Goal: Information Seeking & Learning: Learn about a topic

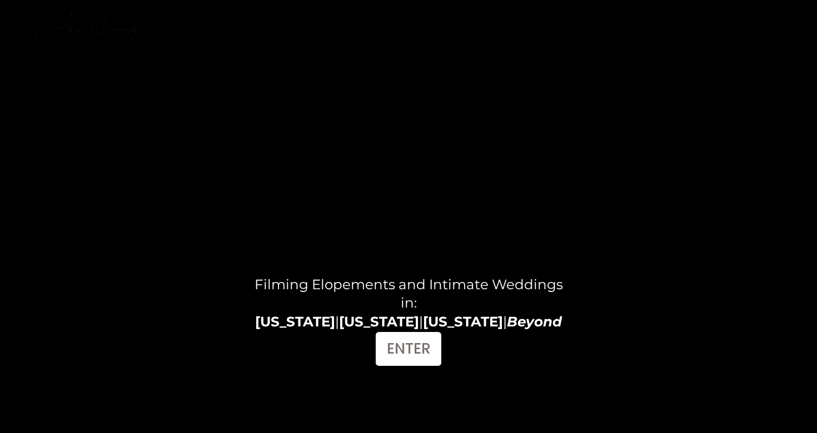
click at [309, 323] on strong "Arizona" at bounding box center [295, 321] width 80 height 17
click at [413, 349] on link "ENTER" at bounding box center [409, 349] width 66 height 34
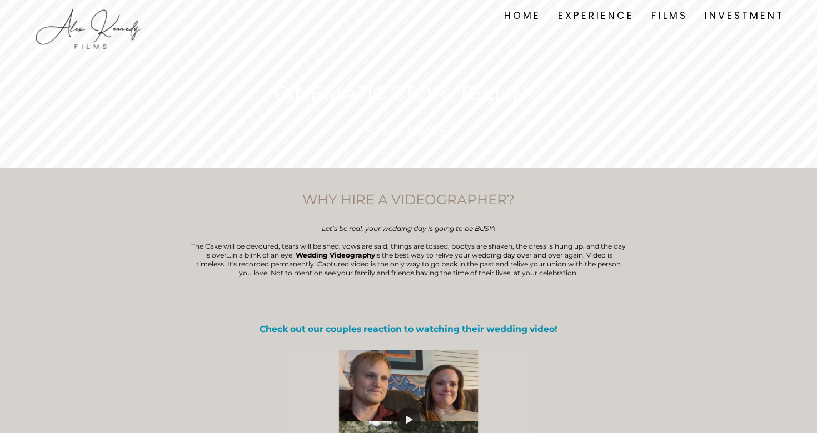
click at [99, 2] on div "Skip to Content HOME" at bounding box center [408, 16] width 817 height 32
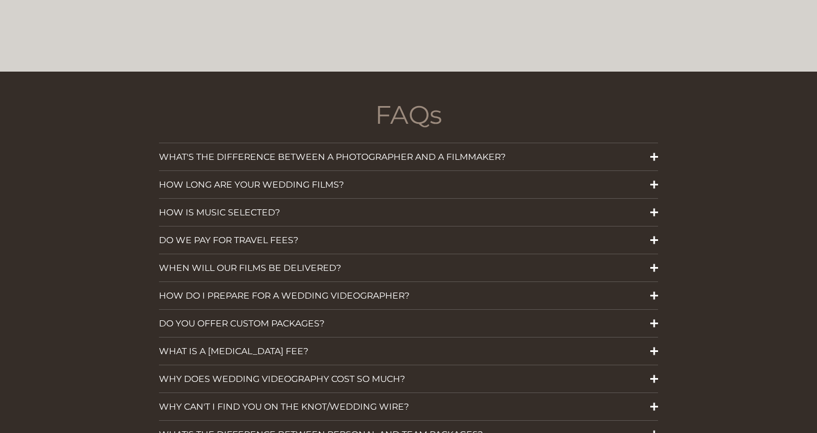
scroll to position [1487, 0]
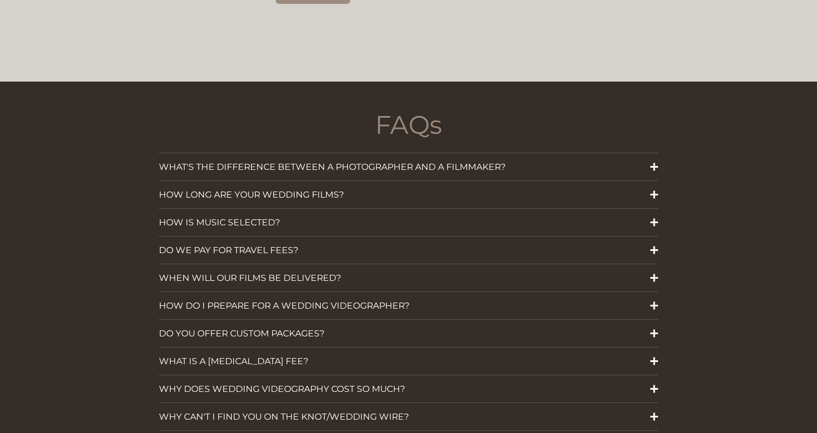
click at [219, 162] on span "WHAT'S THE DIFFERENCE BETWEEN A PHOTOGRAPHER AND A FILMMAKER?" at bounding box center [404, 167] width 491 height 11
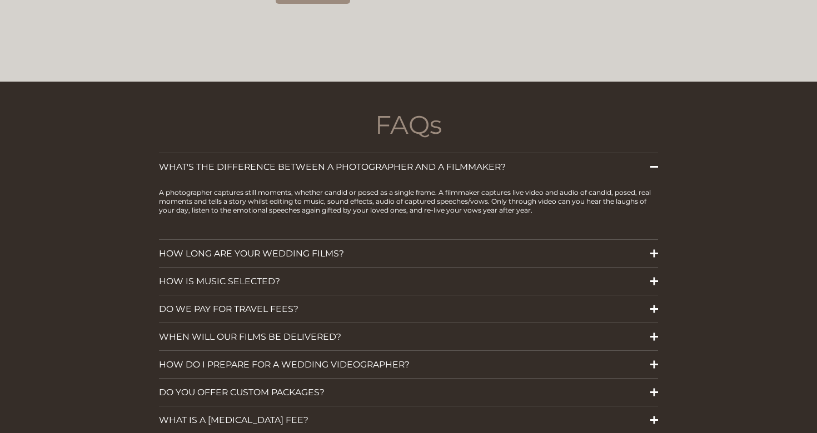
click at [220, 162] on span "WHAT'S THE DIFFERENCE BETWEEN A PHOTOGRAPHER AND A FILMMAKER?" at bounding box center [404, 167] width 491 height 11
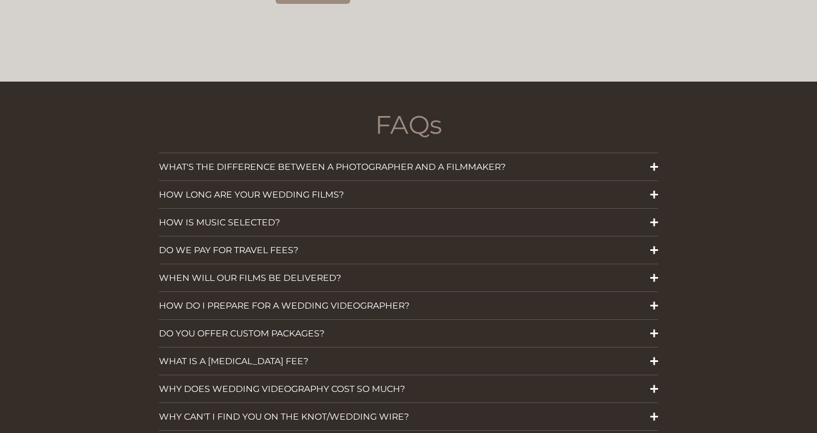
click at [231, 189] on span "HOW LONG ARE YOUR WEDDING FILMS?" at bounding box center [404, 194] width 491 height 11
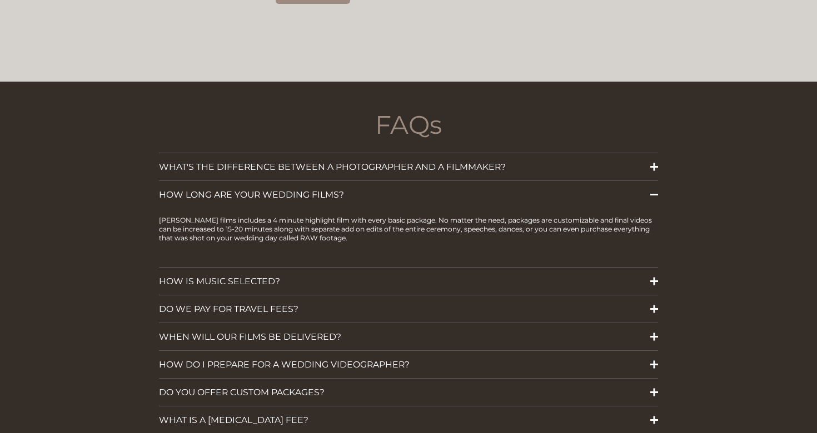
click at [231, 189] on span "HOW LONG ARE YOUR WEDDING FILMS?" at bounding box center [404, 194] width 491 height 11
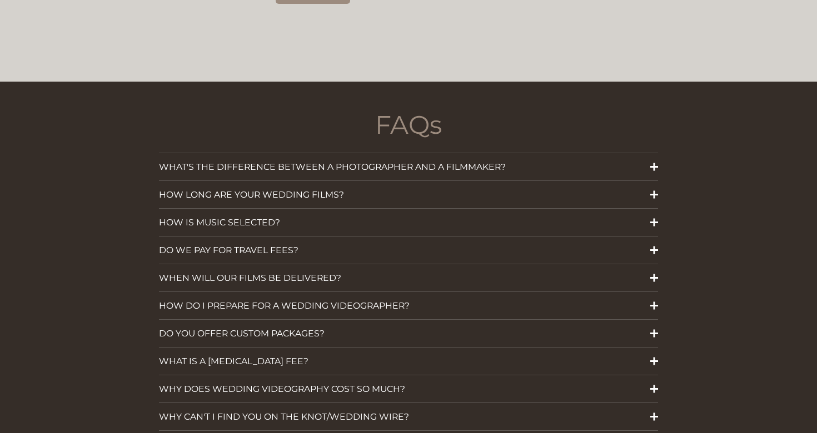
click at [243, 217] on span "HOW IS MUSIC SELECTED?" at bounding box center [404, 222] width 491 height 11
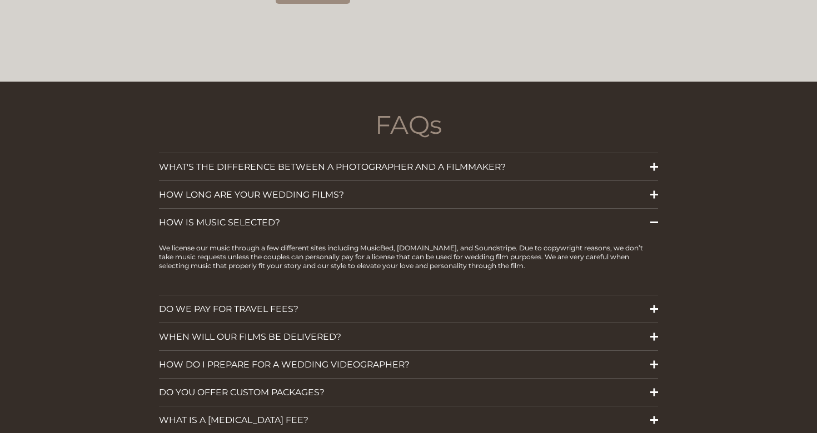
click at [243, 217] on span "HOW IS MUSIC SELECTED?" at bounding box center [404, 222] width 491 height 11
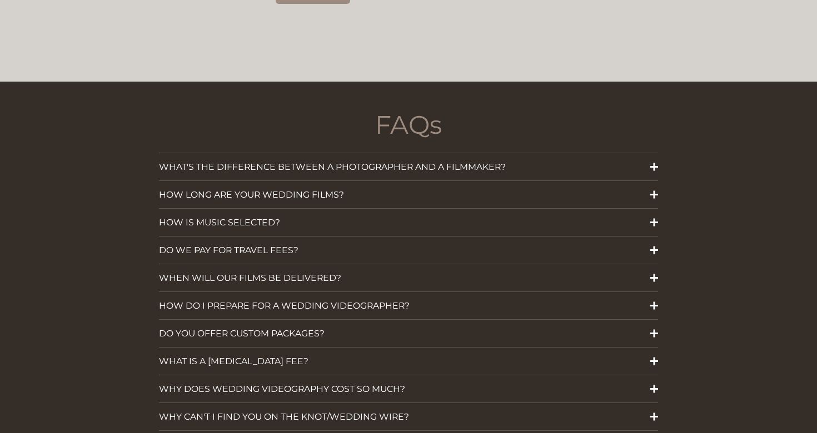
click at [260, 245] on span "DO WE PAY FOR TRAVEL FEES?" at bounding box center [404, 250] width 491 height 11
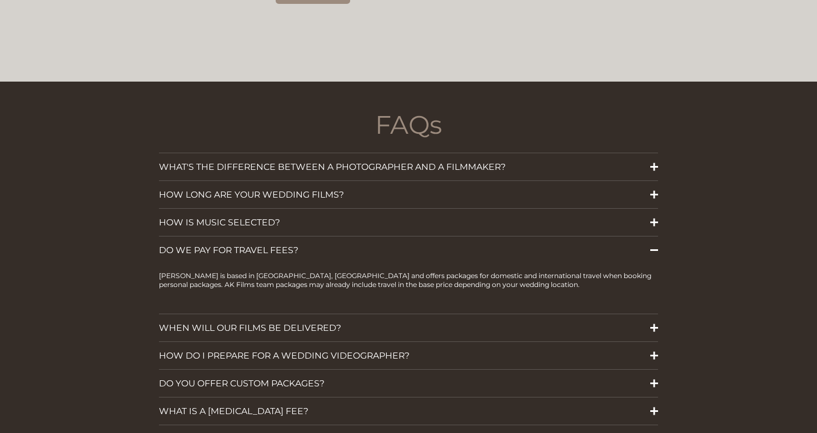
click at [260, 245] on span "DO WE PAY FOR TRAVEL FEES?" at bounding box center [404, 250] width 491 height 11
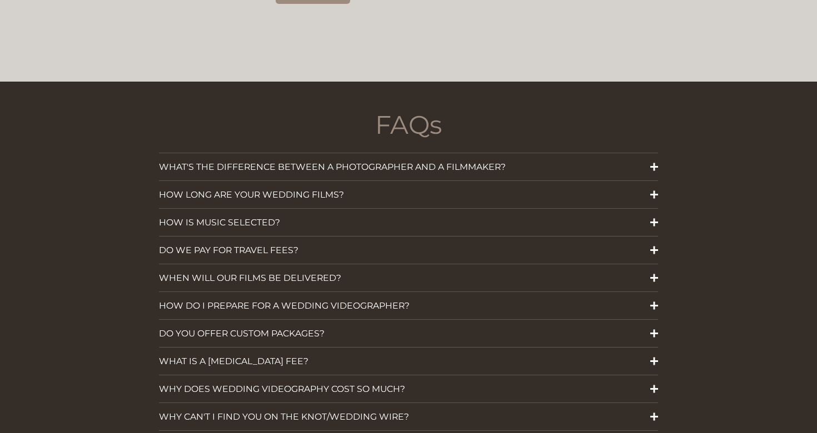
click at [262, 245] on span "DO WE PAY FOR TRAVEL FEES?" at bounding box center [404, 250] width 491 height 11
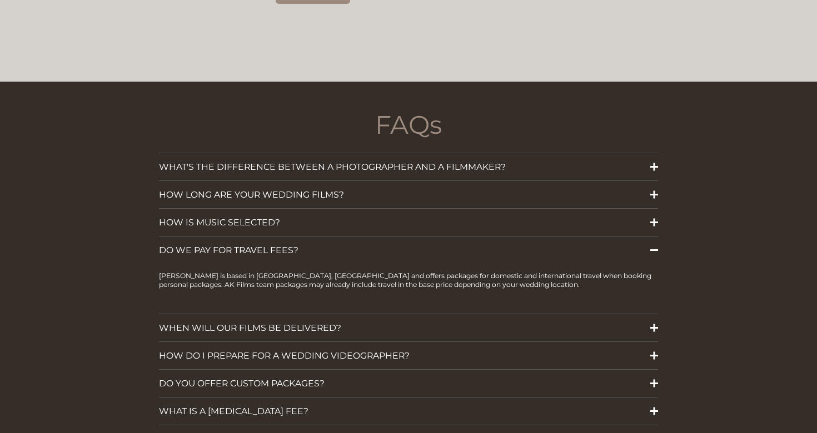
click at [262, 245] on span "DO WE PAY FOR TRAVEL FEES?" at bounding box center [404, 250] width 491 height 11
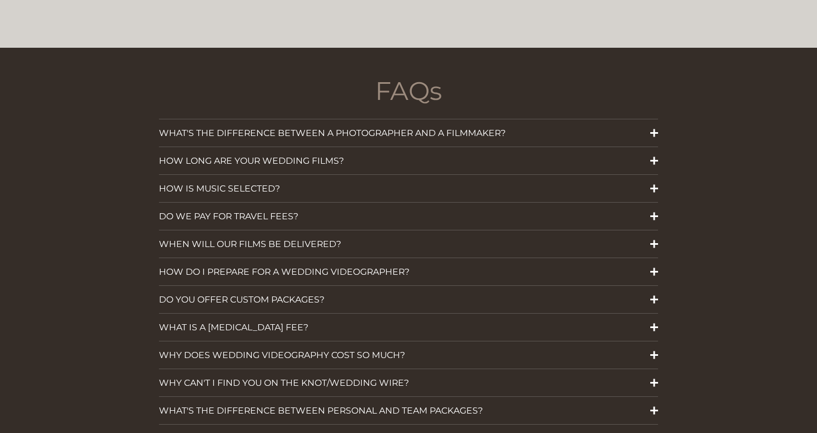
scroll to position [1518, 0]
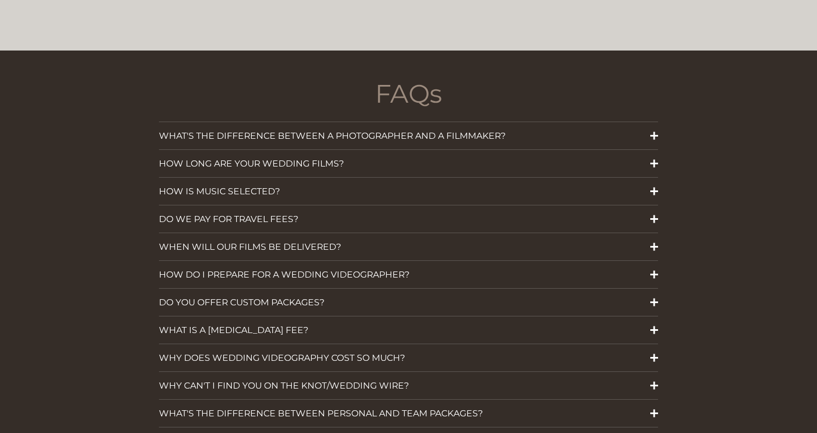
click at [264, 239] on button "WHEN WILL OUR FILMS BE DELIVERED?" at bounding box center [408, 246] width 499 height 27
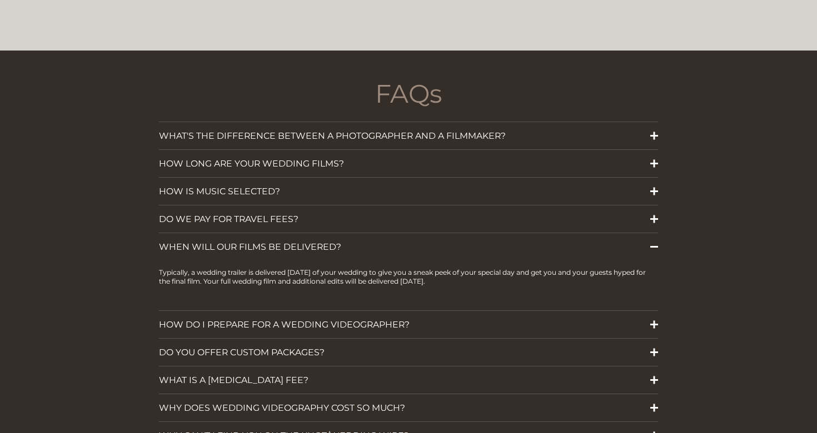
click at [264, 239] on button "WHEN WILL OUR FILMS BE DELIVERED?" at bounding box center [408, 246] width 499 height 27
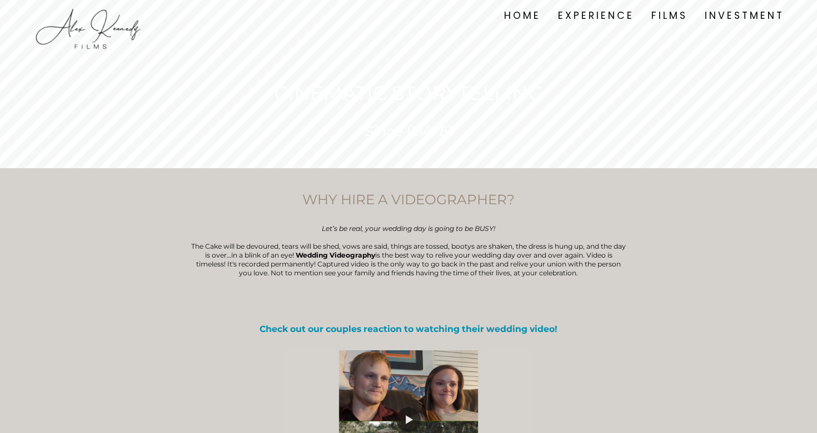
scroll to position [0, 0]
click at [670, 13] on link "FILMS" at bounding box center [669, 16] width 36 height 16
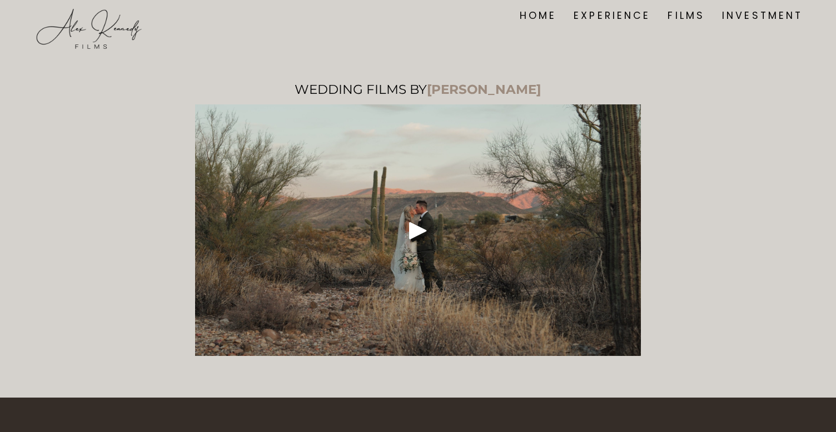
click at [554, 2] on div "Skip to Content HOME" at bounding box center [418, 16] width 836 height 32
click at [624, 17] on link "EXPERIENCE" at bounding box center [611, 16] width 77 height 16
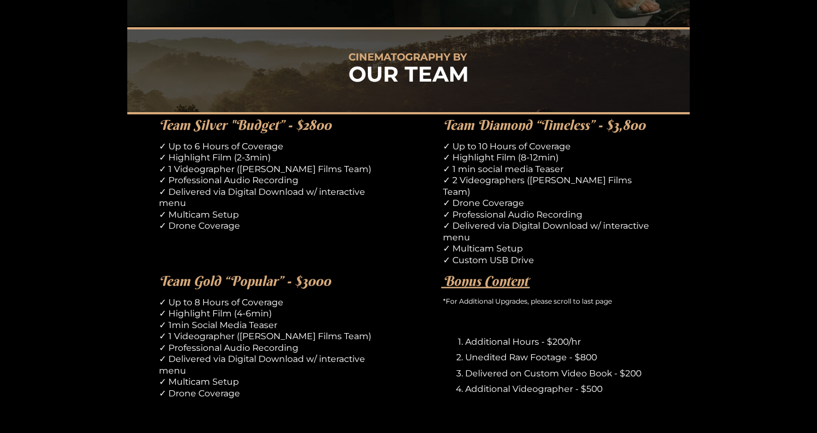
scroll to position [534, 0]
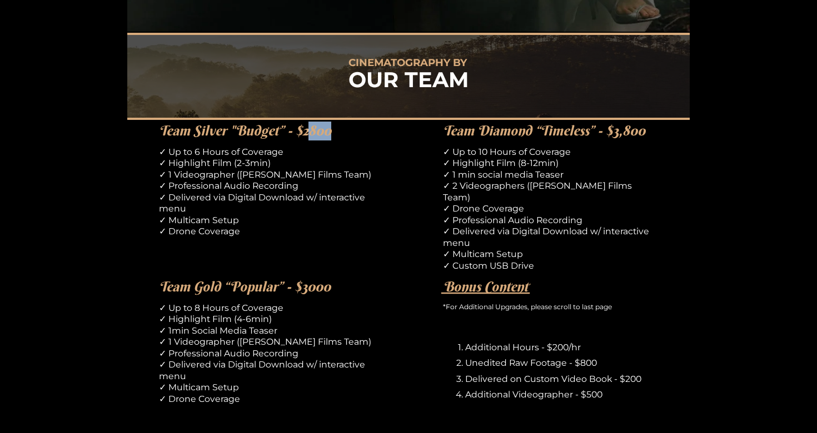
drag, startPoint x: 309, startPoint y: 117, endPoint x: 331, endPoint y: 119, distance: 21.8
click at [331, 122] on h4 "Team Silver "Budget” - $2800" at bounding box center [266, 131] width 215 height 19
drag, startPoint x: 310, startPoint y: 258, endPoint x: 340, endPoint y: 259, distance: 30.0
click at [340, 278] on h4 "Team Gold “Popular” - $3000" at bounding box center [266, 287] width 215 height 19
click at [339, 278] on h4 "Team Gold “Popular” - $3000" at bounding box center [266, 287] width 215 height 19
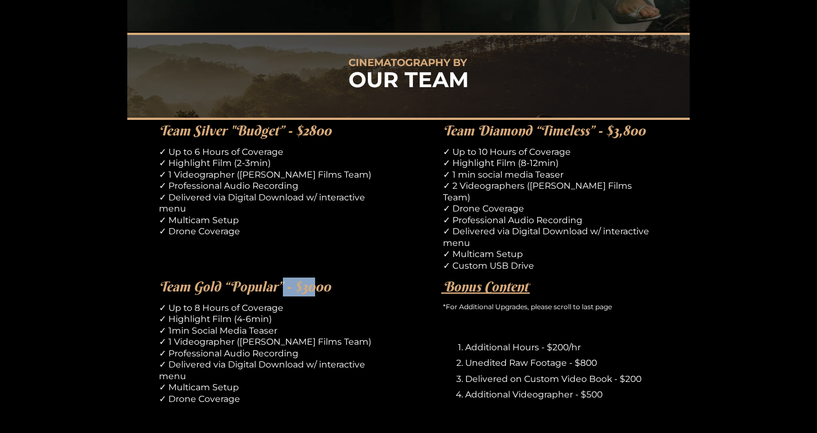
drag, startPoint x: 279, startPoint y: 258, endPoint x: 316, endPoint y: 258, distance: 36.1
click at [316, 278] on em "Team Gold “Popular” - $3000" at bounding box center [245, 286] width 172 height 17
click at [315, 278] on em "Team Gold “Popular” - $3000" at bounding box center [245, 286] width 172 height 17
drag, startPoint x: 174, startPoint y: 264, endPoint x: 148, endPoint y: 252, distance: 28.6
click at [148, 252] on div "CINEMATOGRAPHY BY OUR TEAM Team Silver "Budget” - $2800 ✓ Up to 6 Hours of Cove…" at bounding box center [408, 375] width 817 height 684
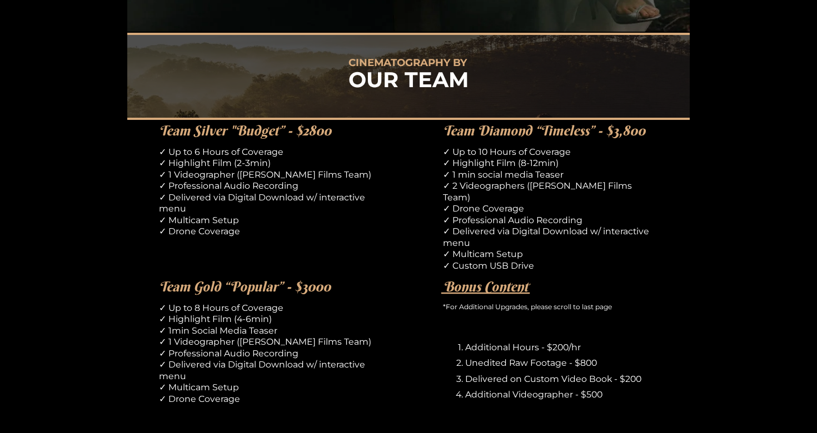
click at [164, 278] on em "Team Gold “Popular” - $3000" at bounding box center [245, 286] width 172 height 17
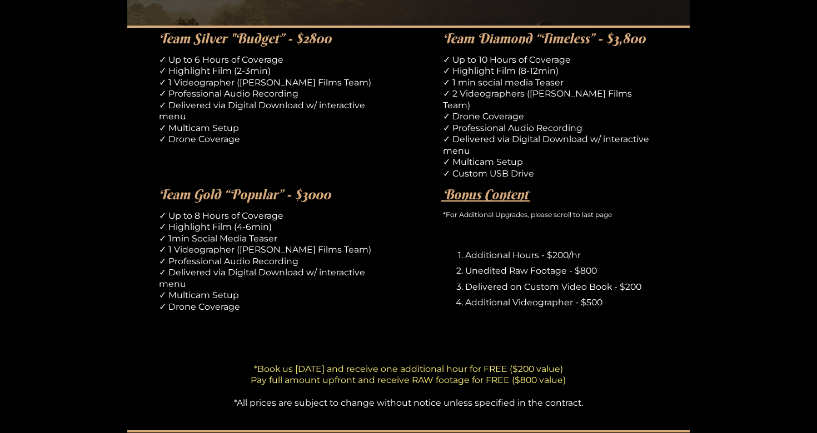
scroll to position [647, 0]
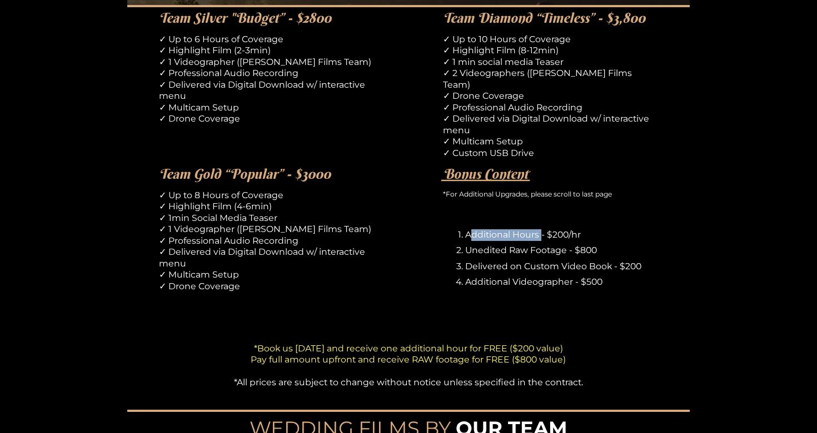
drag, startPoint x: 471, startPoint y: 199, endPoint x: 543, endPoint y: 200, distance: 72.2
click at [543, 229] on p "Additional Hours - $200/hr" at bounding box center [561, 235] width 193 height 12
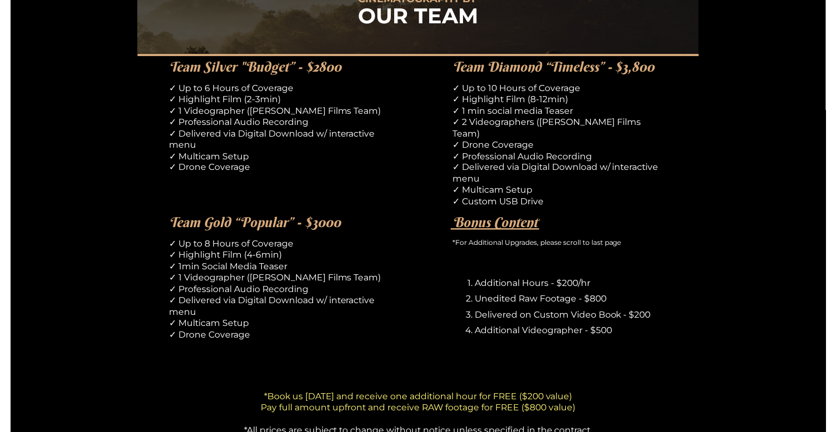
scroll to position [601, 0]
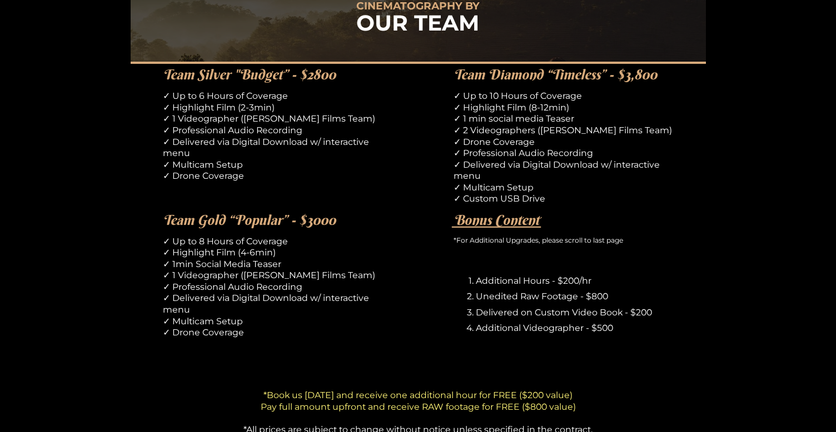
click at [779, 3] on div "CINEMATOGRAPHY BY OUR TEAM Team Silver "Budget” - $2800 ✓ Up to 6 Hours of Cove…" at bounding box center [418, 316] width 836 height 680
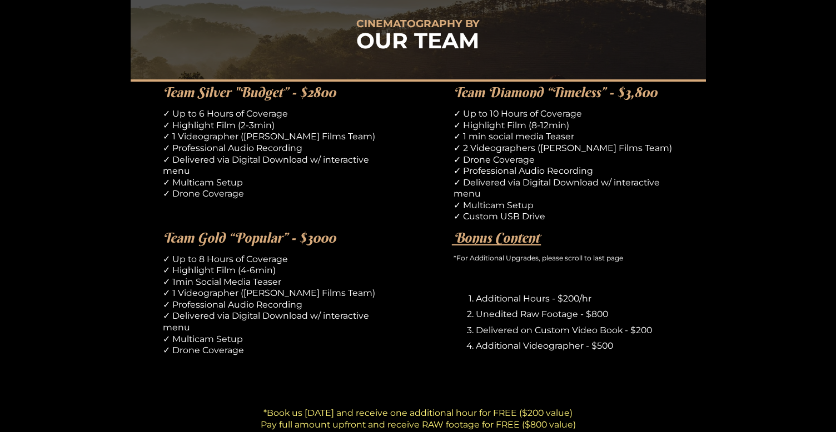
scroll to position [581, 0]
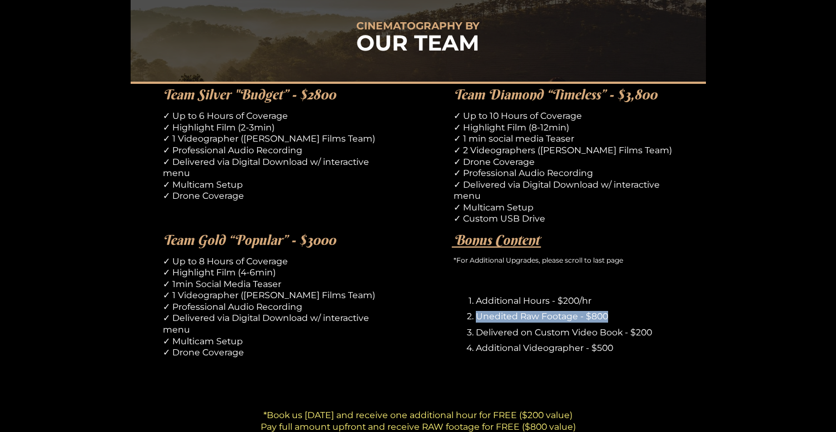
drag, startPoint x: 477, startPoint y: 297, endPoint x: 611, endPoint y: 295, distance: 133.9
click at [611, 311] on p "Unedited Raw Footage - $800" at bounding box center [575, 317] width 198 height 12
click at [504, 327] on p "Delivered on Custom Video Book - $200" at bounding box center [575, 333] width 198 height 12
drag, startPoint x: 478, startPoint y: 306, endPoint x: 557, endPoint y: 308, distance: 78.9
click at [557, 327] on p "Delivered on Custom Video Book - $200" at bounding box center [575, 333] width 198 height 12
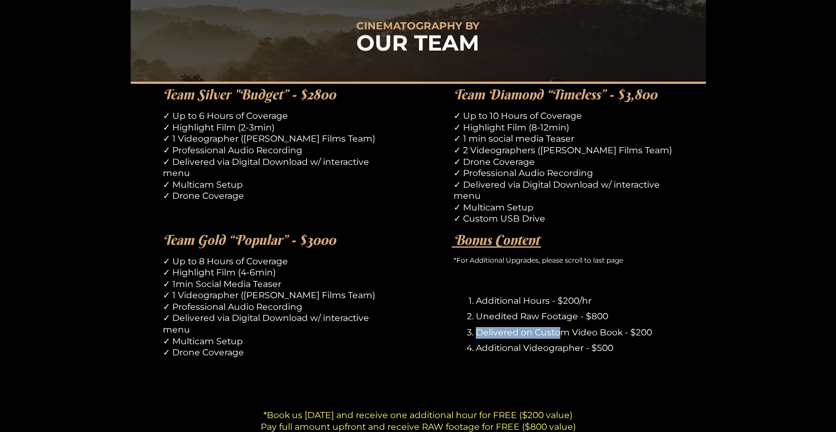
click at [556, 327] on p "Delivered on Custom Video Book - $200" at bounding box center [575, 333] width 198 height 12
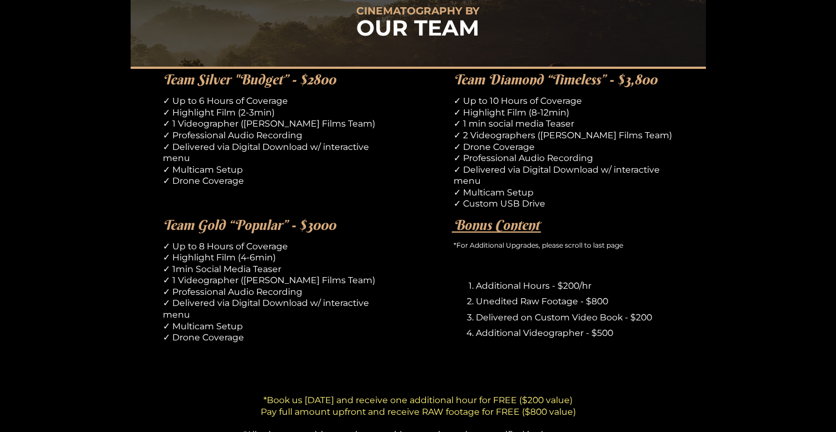
scroll to position [598, 0]
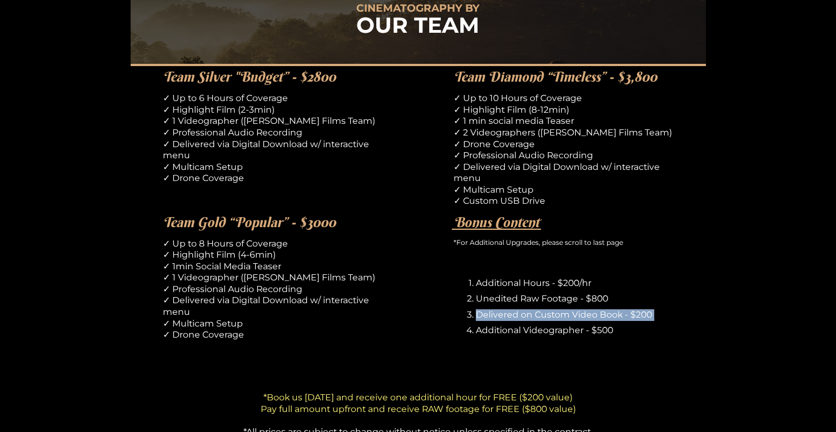
drag, startPoint x: 477, startPoint y: 291, endPoint x: 613, endPoint y: 296, distance: 136.2
click at [614, 309] on p "Delivered on Custom Video Book - $200" at bounding box center [575, 315] width 198 height 12
click at [613, 309] on p "Delivered on Custom Video Book - $200" at bounding box center [575, 315] width 198 height 12
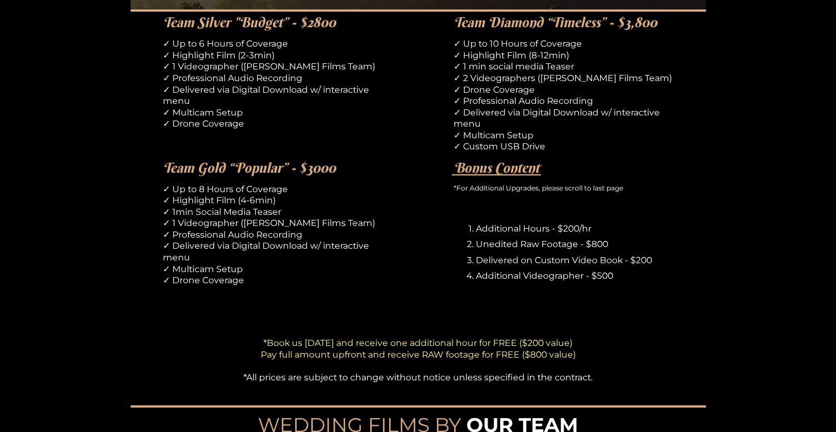
scroll to position [653, 0]
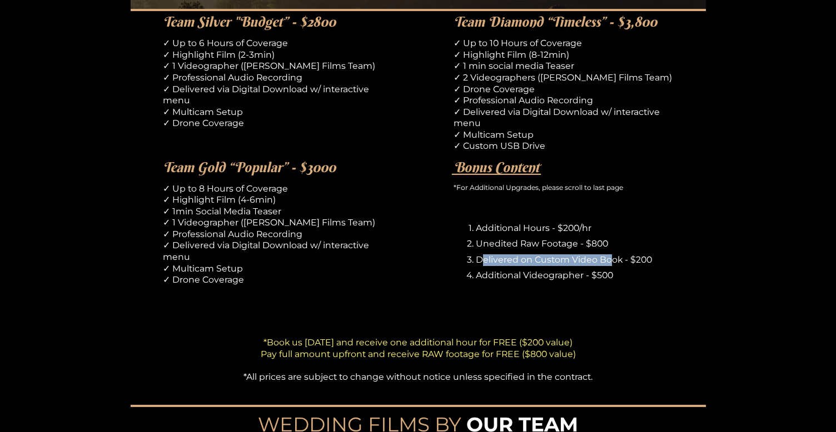
drag, startPoint x: 482, startPoint y: 236, endPoint x: 608, endPoint y: 234, distance: 126.1
click at [609, 254] on p "Delivered on Custom Video Book - $200" at bounding box center [575, 260] width 198 height 12
click at [608, 254] on p "Delivered on Custom Video Book - $200" at bounding box center [575, 260] width 198 height 12
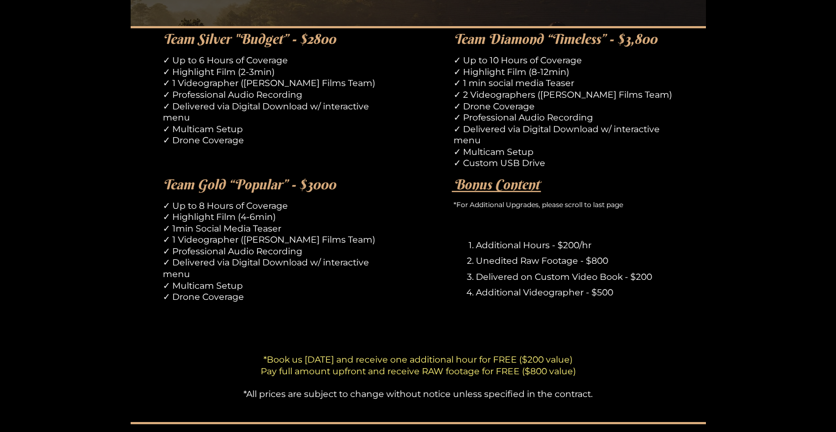
scroll to position [636, 0]
drag, startPoint x: 492, startPoint y: 69, endPoint x: 530, endPoint y: 78, distance: 39.5
click at [529, 78] on p "✓ Up to 10 Hours of Coverage ✓ Highlight Film (8-12min) ✓ 1 min social media Te…" at bounding box center [563, 113] width 220 height 114
click at [530, 78] on p "✓ Up to 10 Hours of Coverage ✓ Highlight Film (8-12min) ✓ 1 min social media Te…" at bounding box center [563, 113] width 220 height 114
click at [577, 296] on div "CINEMATOGRAPHY BY OUR TEAM Team Silver "Budget” - $2800 ✓ Up to 6 Hours of Cove…" at bounding box center [418, 281] width 836 height 680
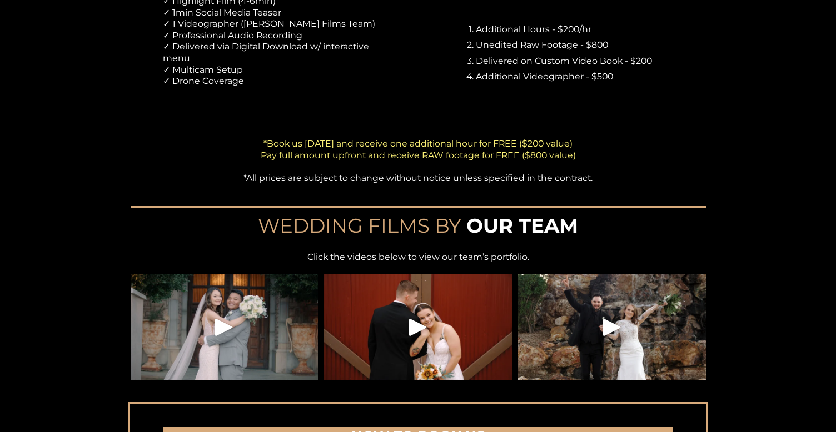
scroll to position [852, 0]
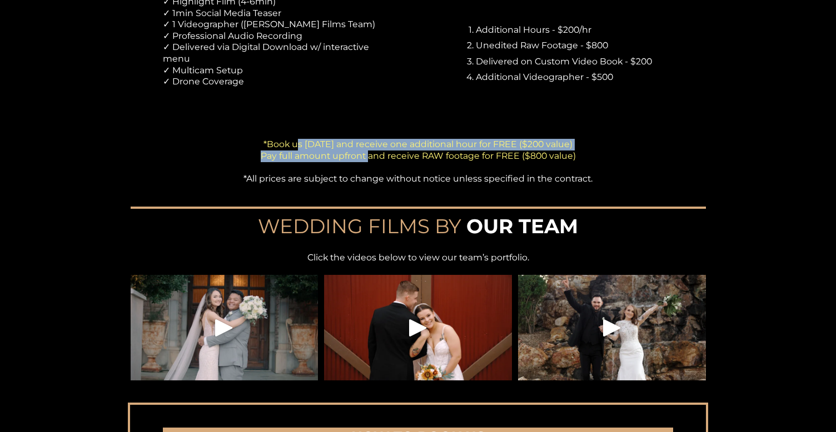
drag, startPoint x: 274, startPoint y: 117, endPoint x: 368, endPoint y: 133, distance: 95.4
click at [368, 139] on span "*Book us within one week and receive one additional hour for FREE ($200 value) …" at bounding box center [418, 150] width 315 height 22
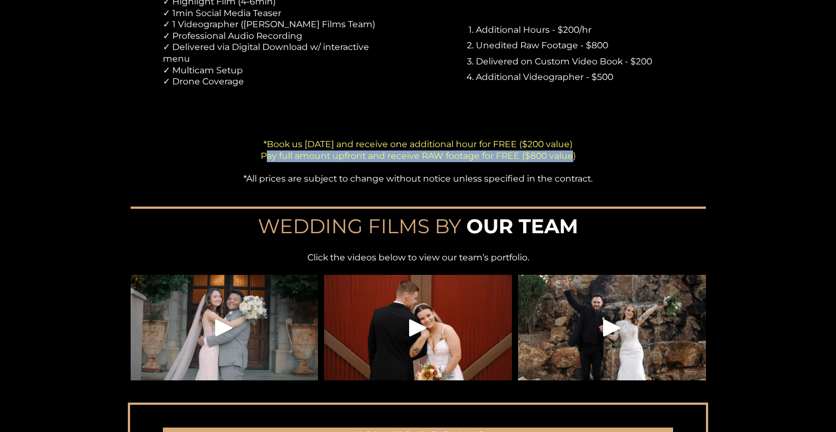
drag, startPoint x: 267, startPoint y: 132, endPoint x: 572, endPoint y: 133, distance: 305.0
click at [572, 139] on span "*Book us within one week and receive one additional hour for FREE ($200 value) …" at bounding box center [418, 150] width 315 height 22
drag, startPoint x: 572, startPoint y: 133, endPoint x: 239, endPoint y: 129, distance: 332.8
click at [240, 139] on p "*Book us within one week and receive one additional hour for FREE ($200 value) …" at bounding box center [418, 162] width 446 height 46
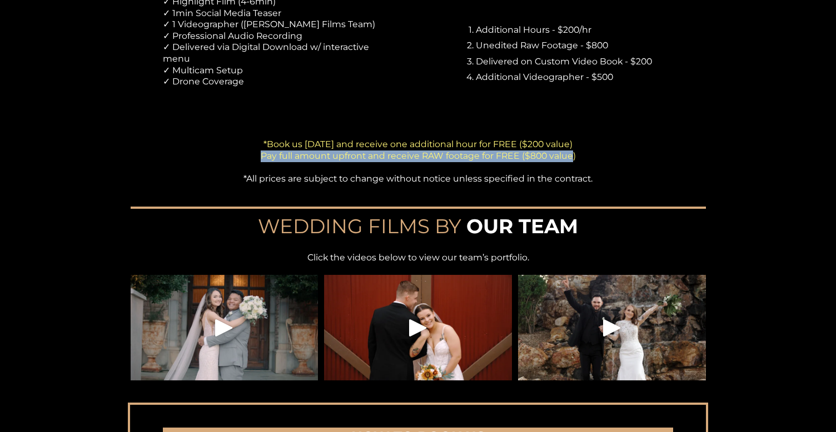
click at [239, 139] on p "*Book us within one week and receive one additional hour for FREE ($200 value) …" at bounding box center [418, 162] width 446 height 46
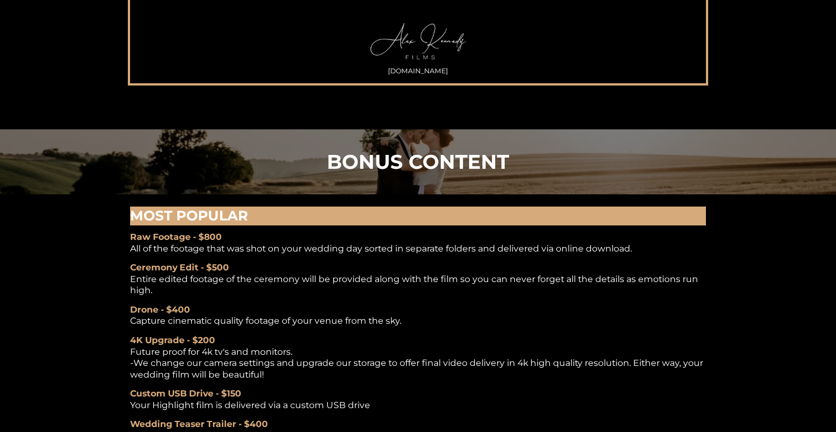
scroll to position [1648, 0]
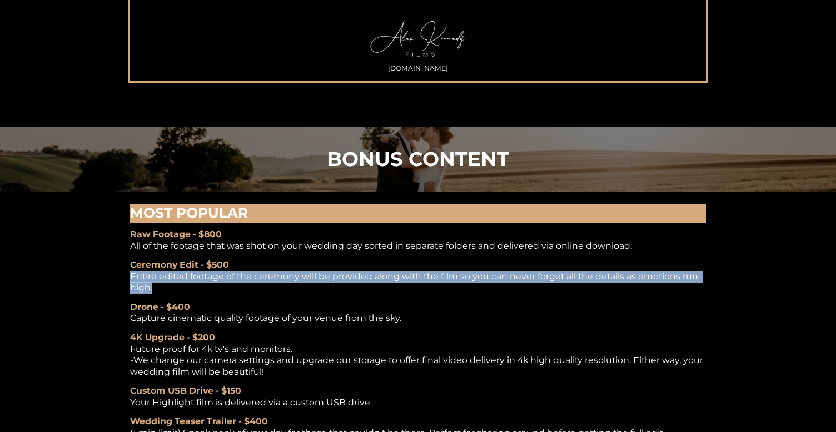
drag, startPoint x: 128, startPoint y: 251, endPoint x: 157, endPoint y: 261, distance: 31.3
click at [157, 261] on p "Ceremony Edit - $500 Entire edited footage of the ceremony will be provided alo…" at bounding box center [417, 276] width 575 height 34
drag, startPoint x: 157, startPoint y: 261, endPoint x: 124, endPoint y: 249, distance: 35.5
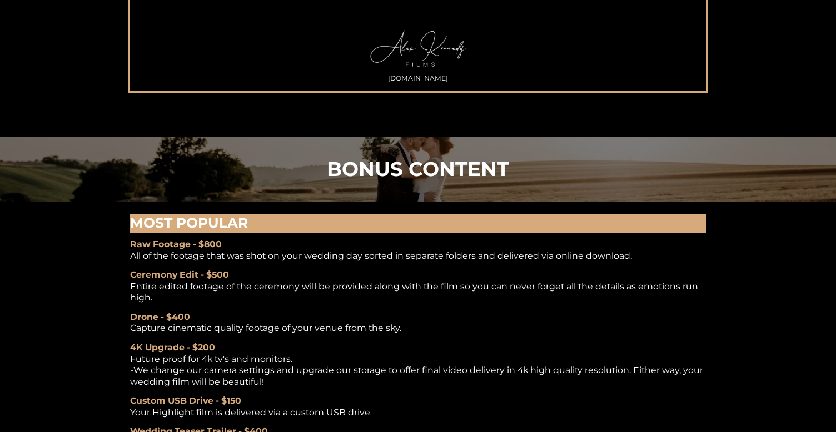
scroll to position [1638, 0]
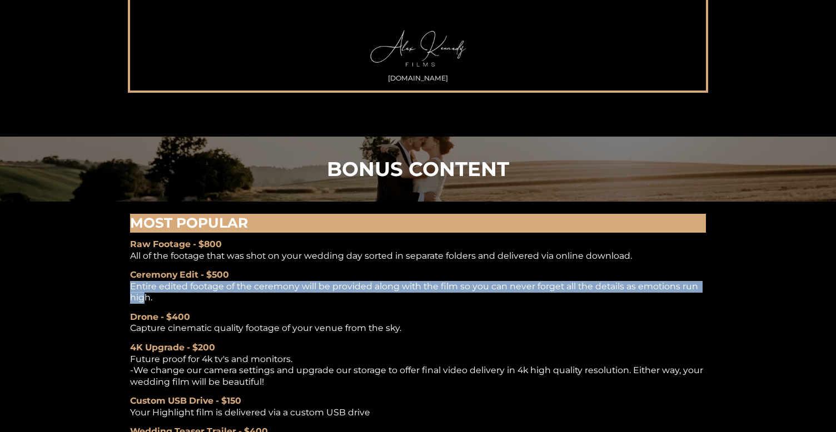
drag, startPoint x: 133, startPoint y: 259, endPoint x: 147, endPoint y: 272, distance: 18.5
click at [147, 272] on p "Ceremony Edit - $500 Entire edited footage of the ceremony will be provided alo…" at bounding box center [417, 286] width 575 height 34
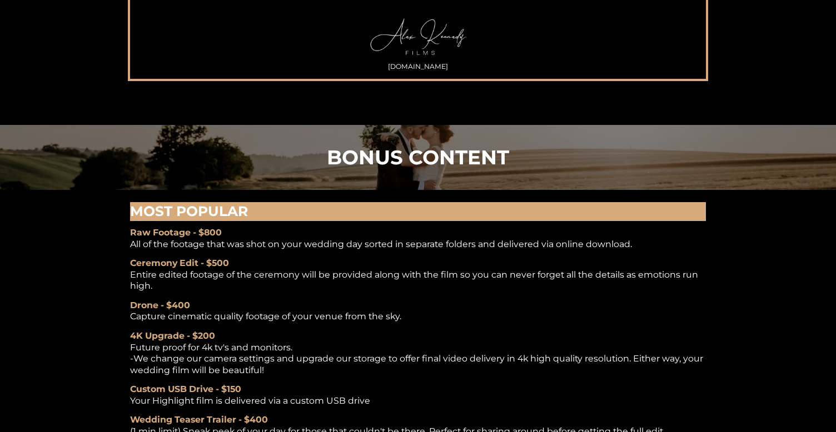
scroll to position [1751, 0]
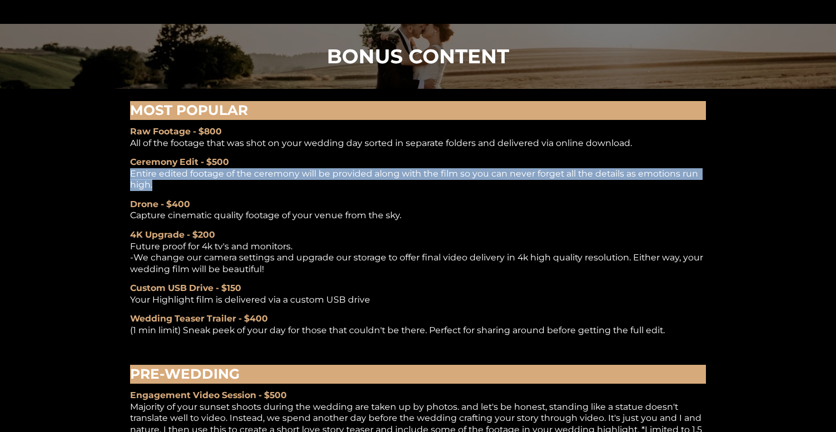
drag, startPoint x: 127, startPoint y: 145, endPoint x: 152, endPoint y: 161, distance: 29.7
click at [152, 161] on p "Ceremony Edit - $500 Entire edited footage of the ceremony will be provided alo…" at bounding box center [417, 174] width 575 height 34
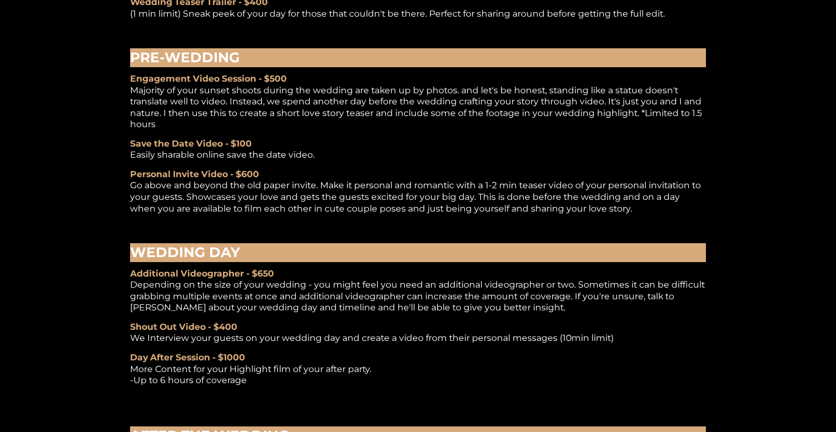
scroll to position [2067, 0]
click at [267, 6] on div "MOST POPULAR Raw Footage - $800 All of the footage that was shot on your weddin…" at bounding box center [418, 205] width 836 height 842
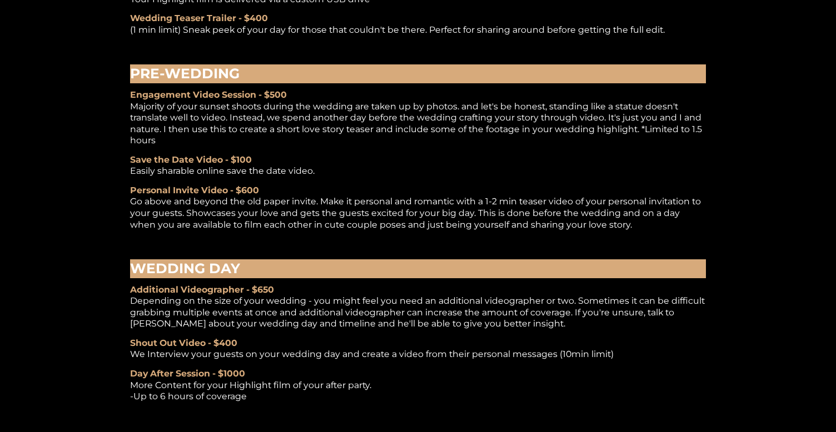
scroll to position [2047, 0]
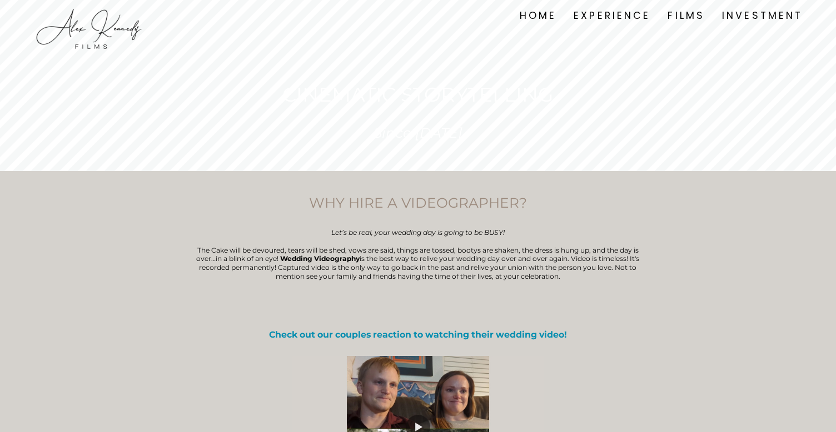
click at [692, 17] on link "FILMS" at bounding box center [685, 16] width 37 height 16
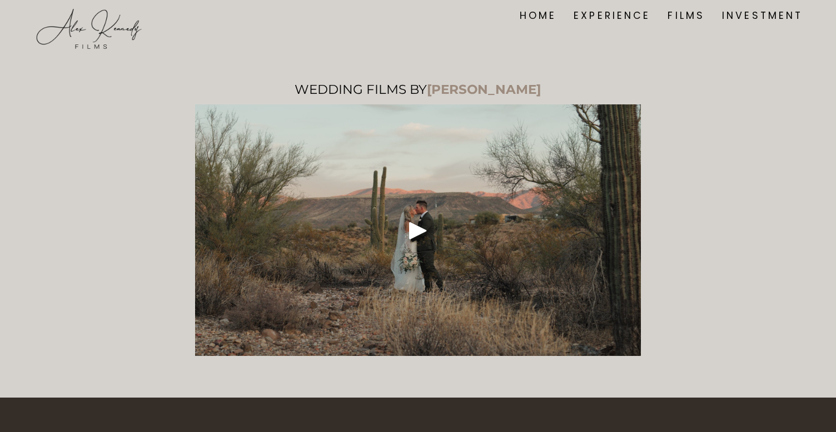
click at [523, 19] on link "HOME" at bounding box center [537, 16] width 37 height 16
